Goal: Navigation & Orientation: Go to known website

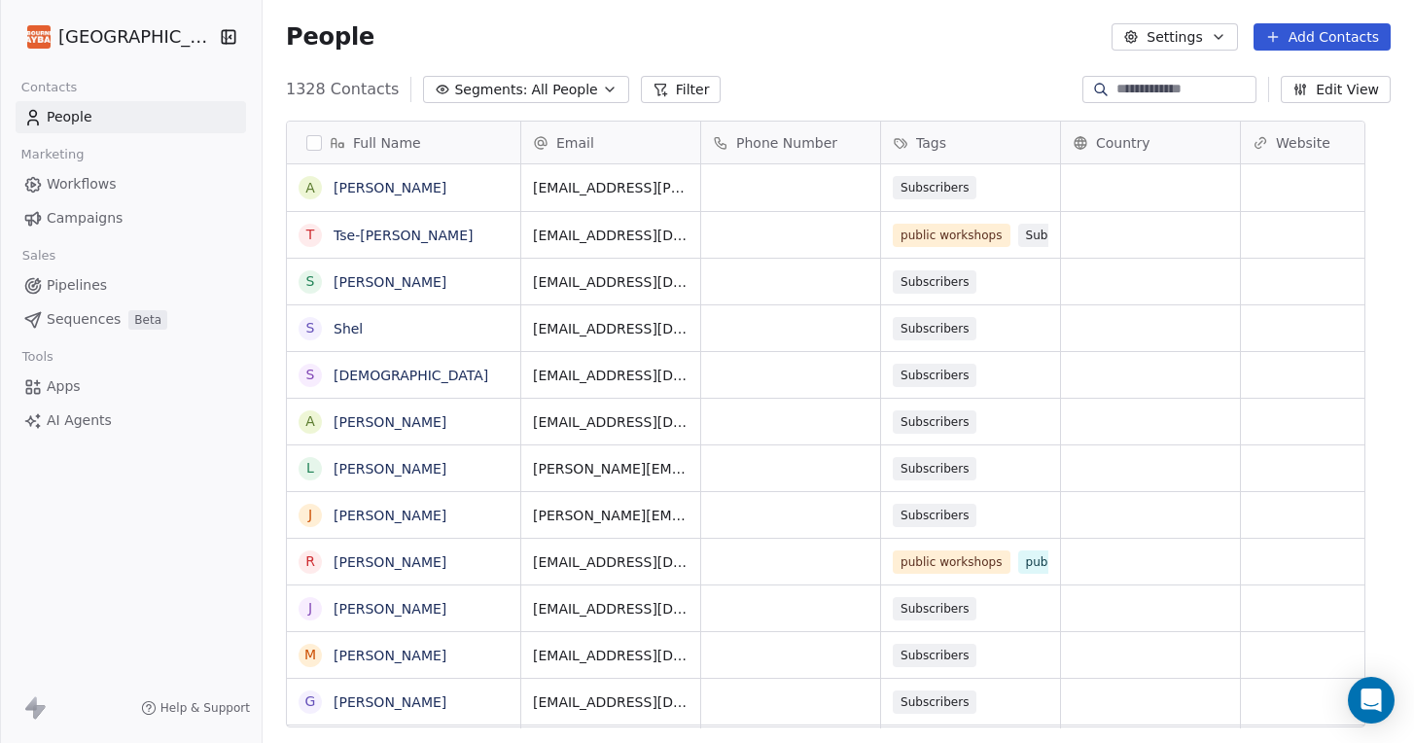
scroll to position [654, 1125]
